Goal: Check status: Check status

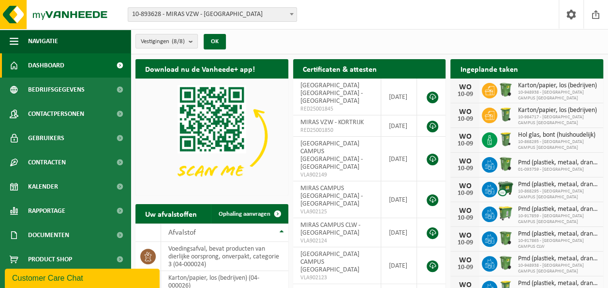
click at [292, 14] on b at bounding box center [292, 14] width 4 height 2
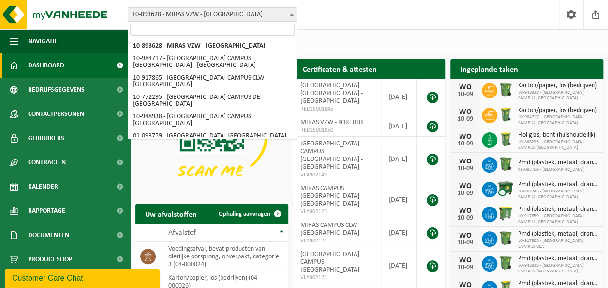
select select "128247"
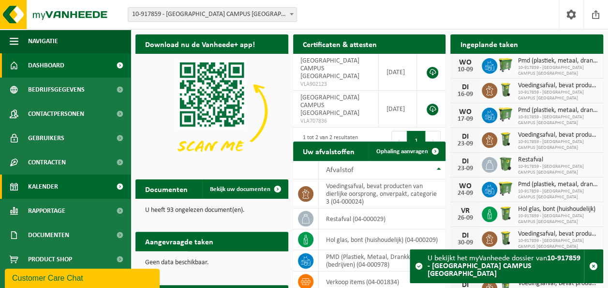
click at [49, 188] on span "Kalender" at bounding box center [43, 186] width 30 height 24
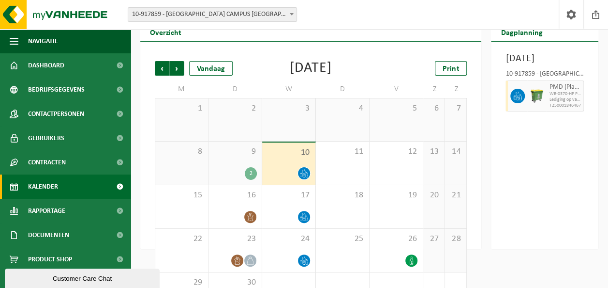
scroll to position [48, 0]
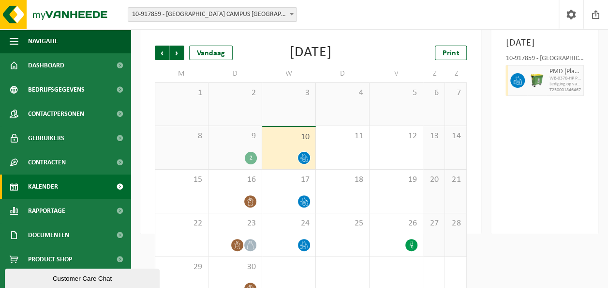
click at [247, 158] on div "2" at bounding box center [251, 158] width 12 height 13
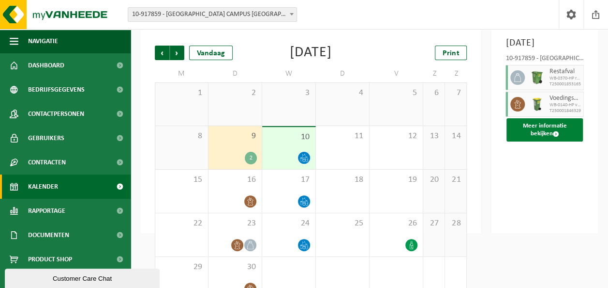
click at [551, 141] on button "Meer informatie bekijken" at bounding box center [545, 129] width 76 height 23
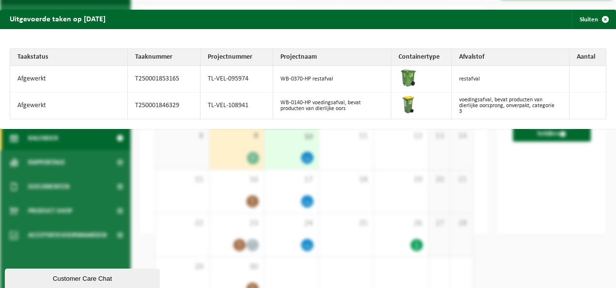
click at [554, 200] on div "Uitgevoerde taken op 2025-09-09 Sluiten Taakstatus Taaknummer Projectnummer Pro…" at bounding box center [308, 144] width 616 height 288
